Goal: Complete application form

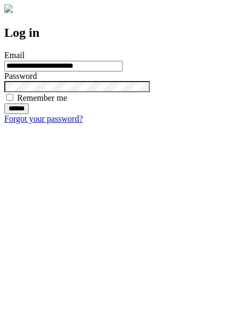
type input "**********"
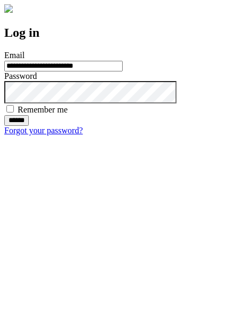
click at [29, 126] on input "******" at bounding box center [16, 120] width 25 height 11
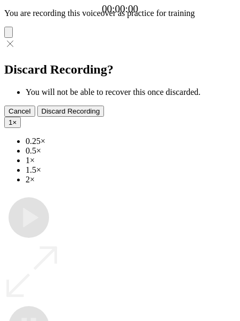
type input "**********"
